Goal: Transaction & Acquisition: Subscribe to service/newsletter

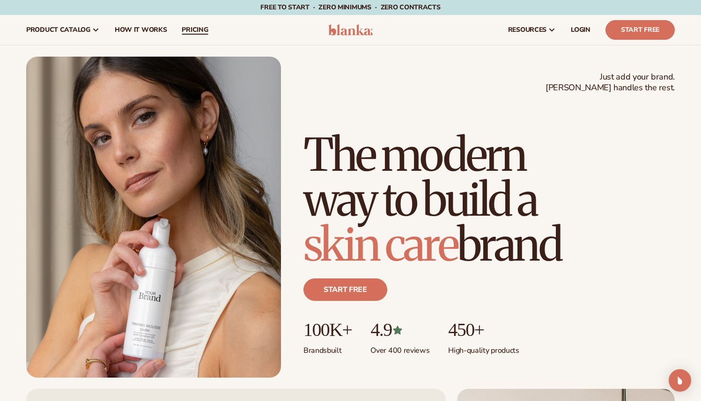
click at [192, 32] on span "pricing" at bounding box center [195, 29] width 26 height 7
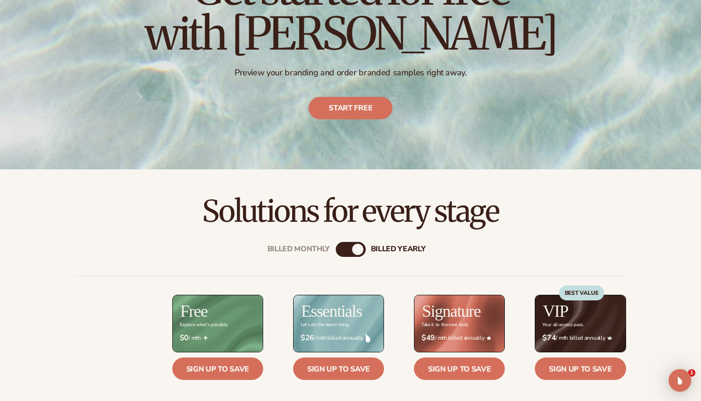
scroll to position [184, 0]
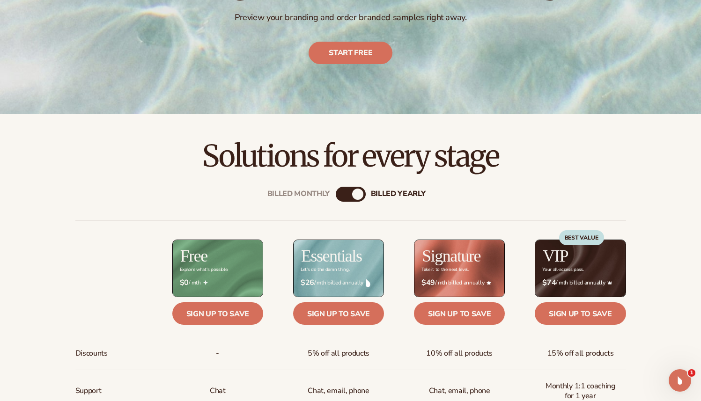
click at [358, 192] on div "billed Yearly" at bounding box center [357, 194] width 11 height 11
click at [323, 197] on div "Billed Monthly" at bounding box center [299, 194] width 63 height 9
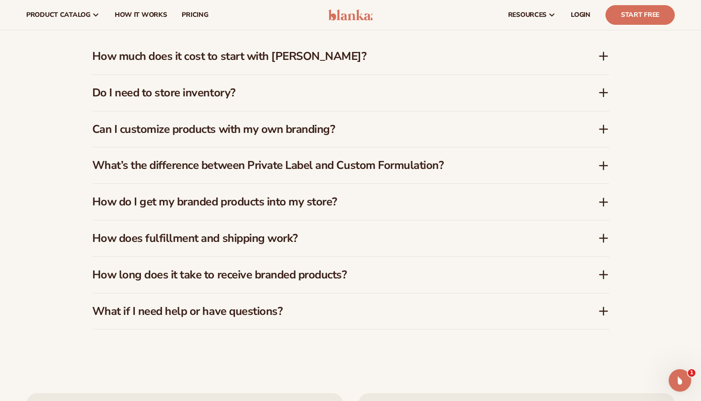
scroll to position [1377, 0]
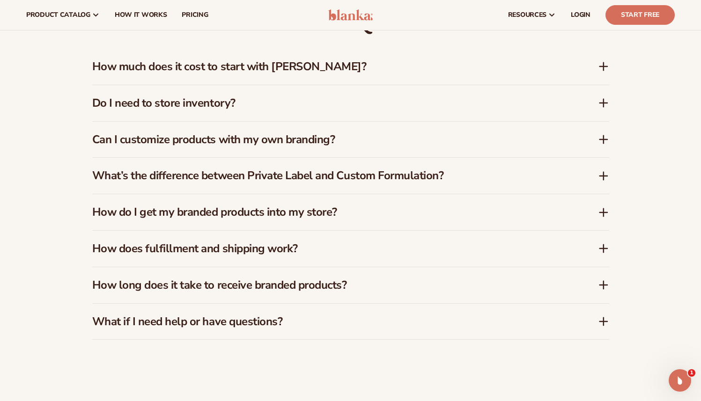
click at [311, 70] on h3 "How much does it cost to start with Blanka?" at bounding box center [331, 67] width 478 height 14
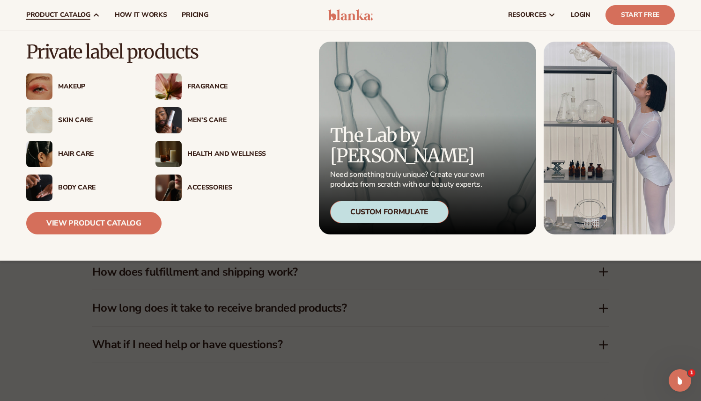
click at [209, 157] on div "Health And Wellness" at bounding box center [226, 154] width 79 height 8
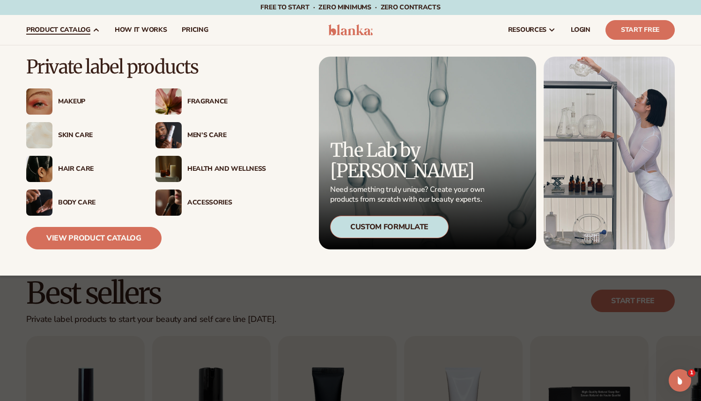
click at [64, 98] on div "Makeup" at bounding box center [97, 102] width 79 height 8
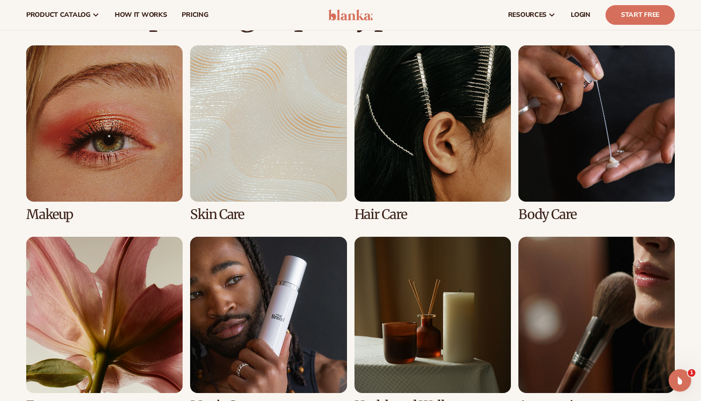
scroll to position [659, 0]
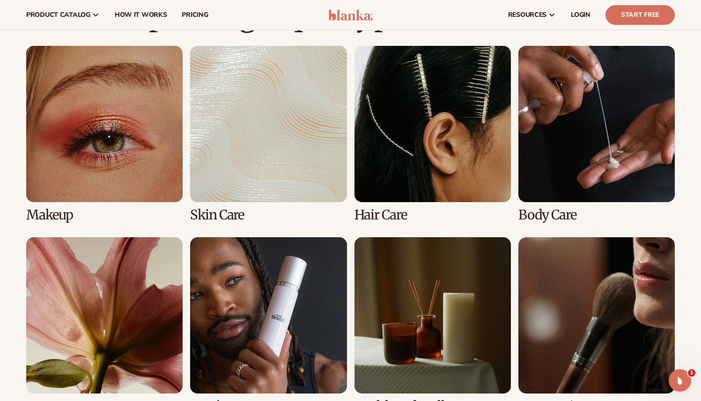
click at [140, 150] on link "1 / 8" at bounding box center [104, 134] width 156 height 177
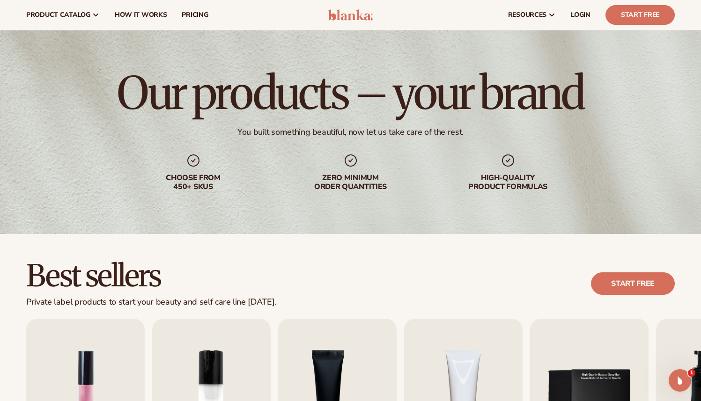
scroll to position [0, 0]
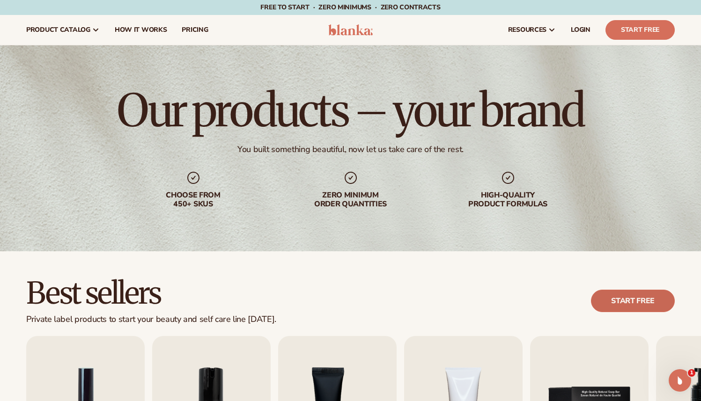
click at [628, 301] on link "Start free" at bounding box center [633, 301] width 84 height 22
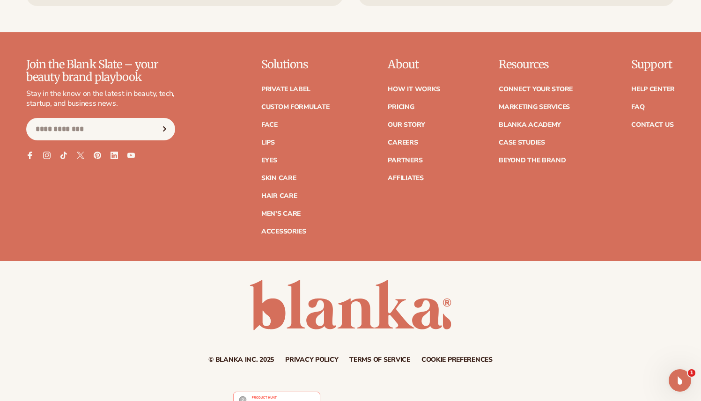
scroll to position [1695, 0]
